Goal: Task Accomplishment & Management: Manage account settings

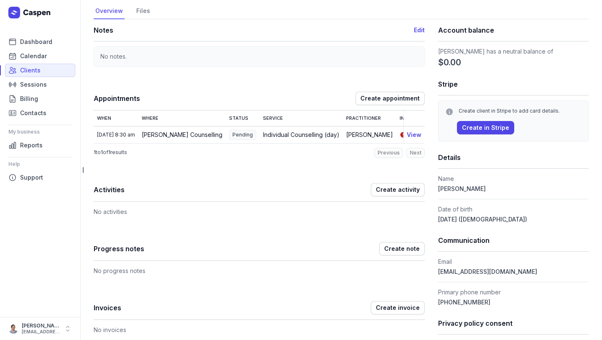
scroll to position [42, 0]
click at [398, 252] on span "Create note" at bounding box center [402, 248] width 36 height 10
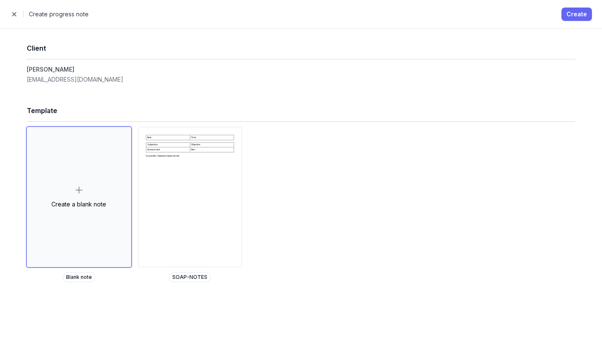
click at [574, 14] on span "Create" at bounding box center [577, 14] width 20 height 10
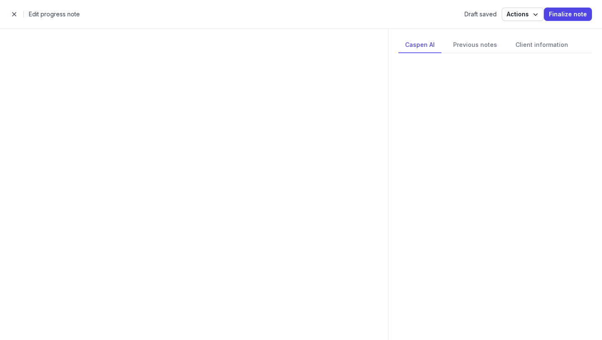
select select
select select "***"
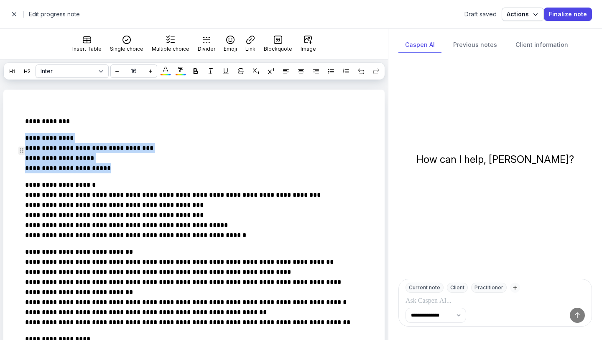
drag, startPoint x: 110, startPoint y: 182, endPoint x: 14, endPoint y: 153, distance: 99.6
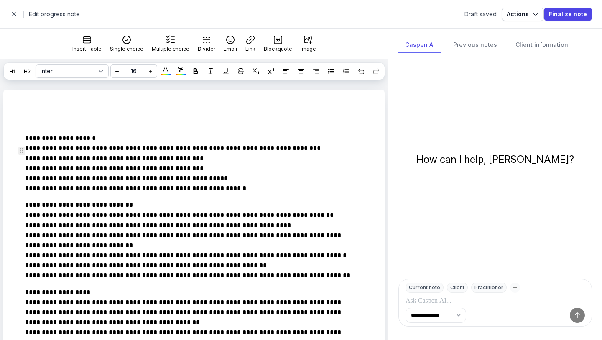
click at [164, 162] on p "**********" at bounding box center [189, 163] width 328 height 60
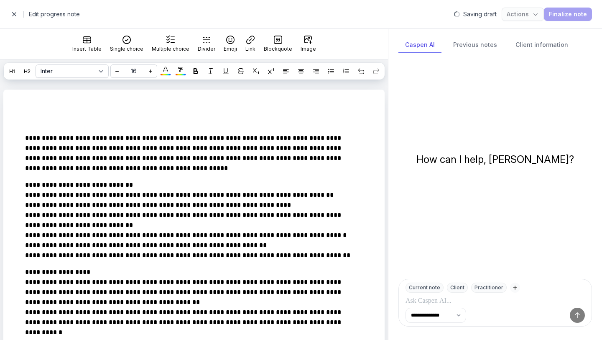
click at [15, 17] on span "button" at bounding box center [14, 14] width 17 height 17
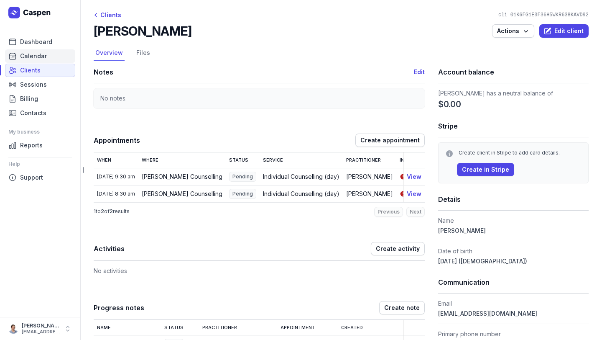
click at [18, 54] on link "Calendar" at bounding box center [40, 55] width 70 height 13
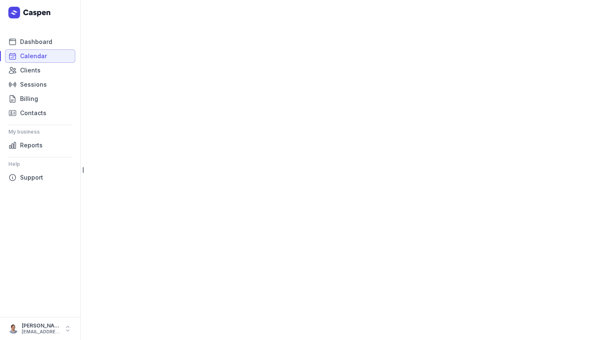
select select "week"
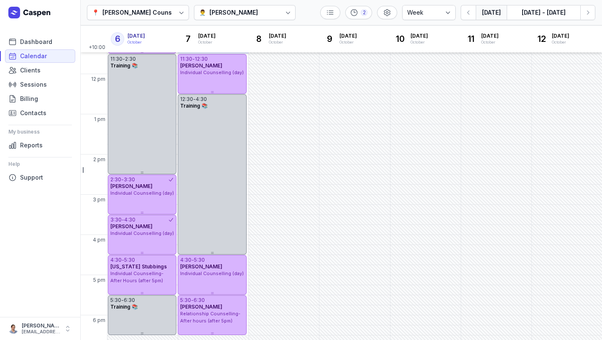
scroll to position [138, 0]
click at [591, 13] on icon "button" at bounding box center [588, 12] width 8 height 8
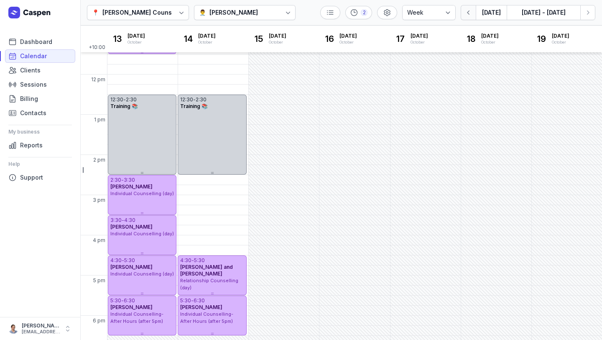
click at [471, 15] on icon "button" at bounding box center [469, 12] width 8 height 8
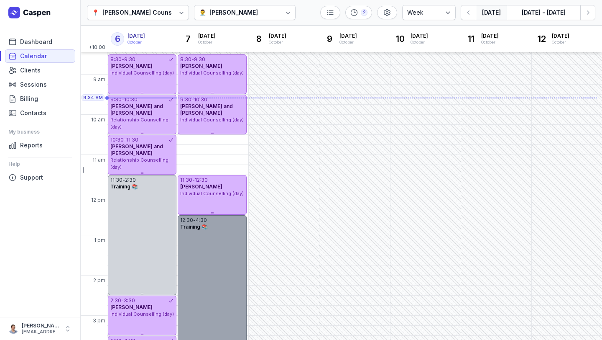
scroll to position [18, 0]
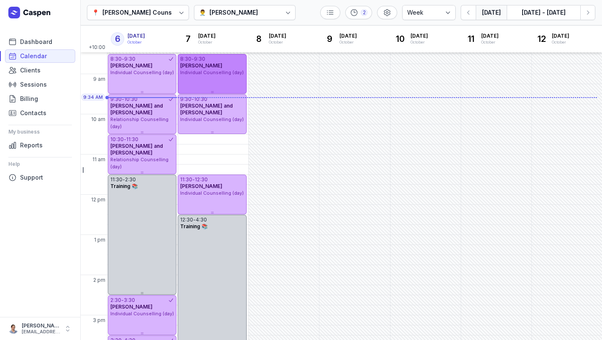
click at [216, 70] on span "Individual Counselling (day)" at bounding box center [212, 72] width 64 height 6
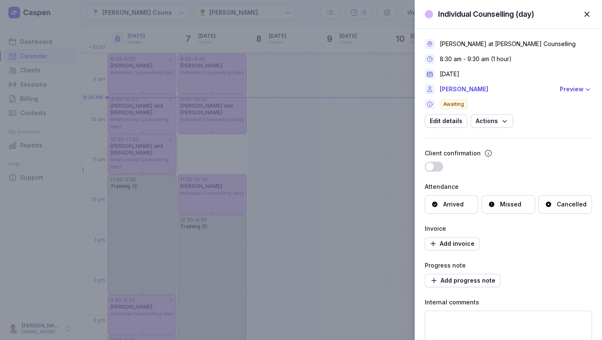
click at [588, 12] on span "button" at bounding box center [587, 14] width 18 height 18
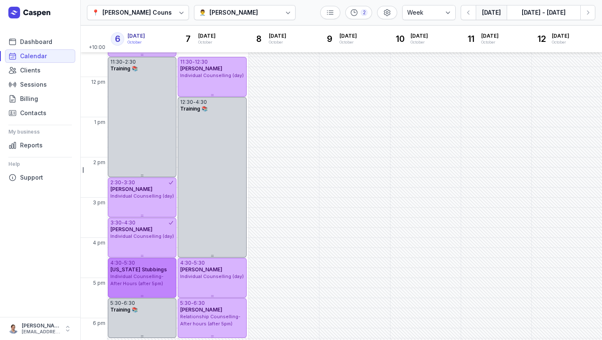
scroll to position [0, 0]
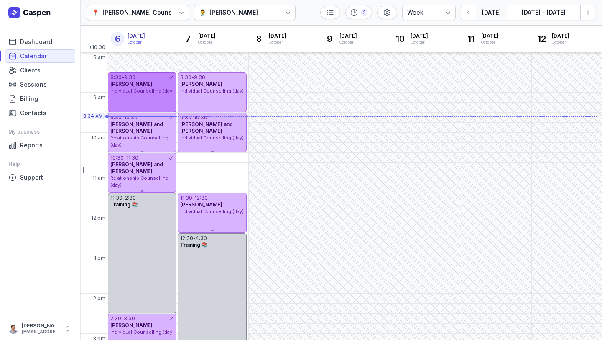
click at [141, 89] on span "Individual Counselling (day)" at bounding box center [142, 91] width 64 height 6
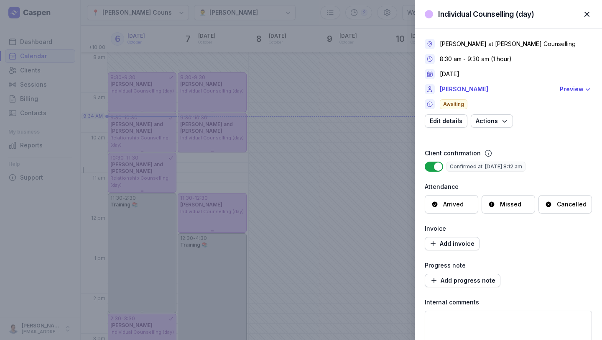
click at [588, 13] on span "button" at bounding box center [587, 14] width 18 height 18
